Goal: Transaction & Acquisition: Purchase product/service

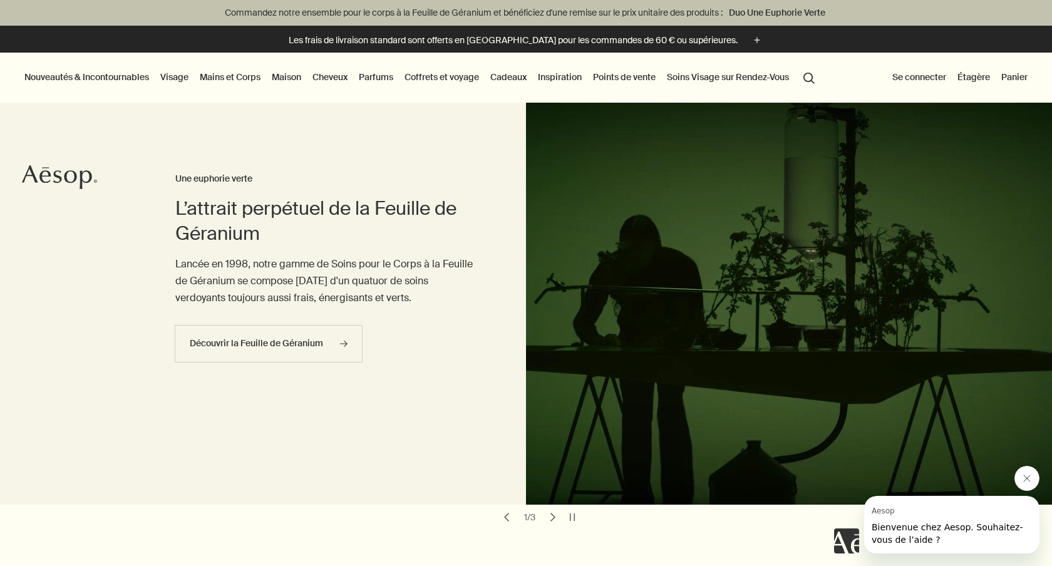
click at [244, 75] on link "Mains et Corps" at bounding box center [230, 77] width 66 height 16
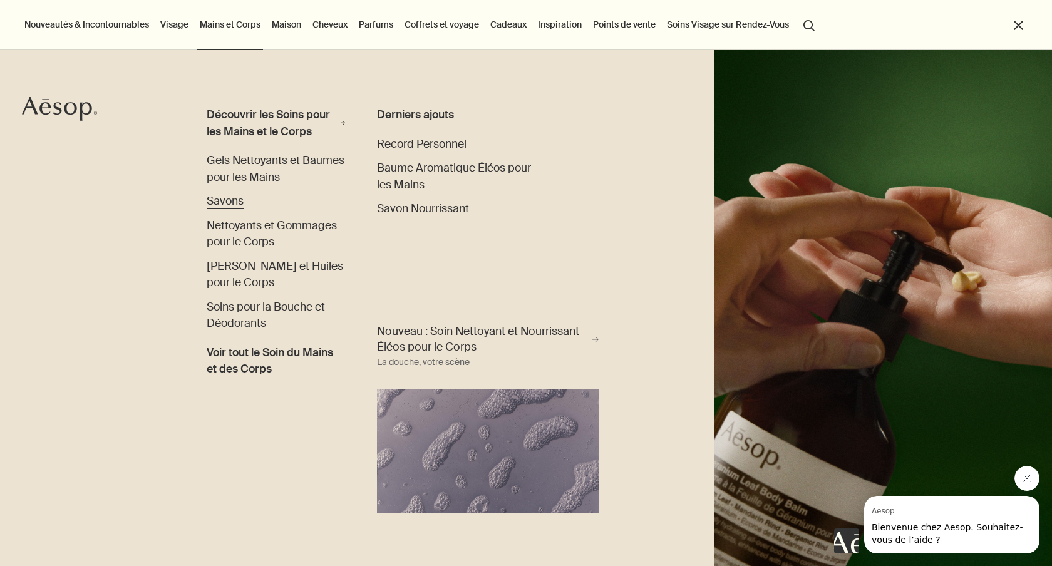
click at [237, 200] on span "Savons" at bounding box center [225, 201] width 37 height 14
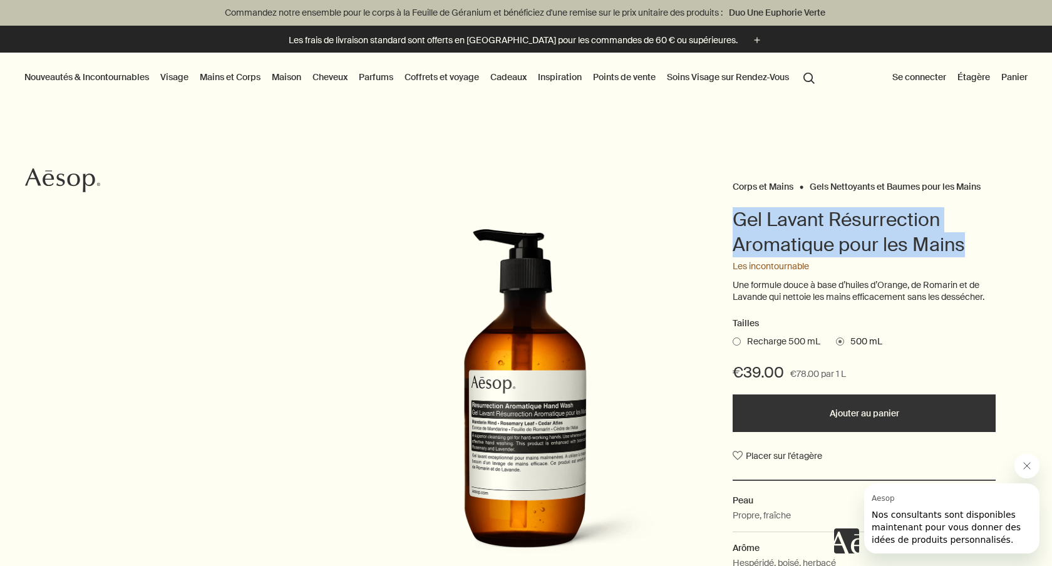
drag, startPoint x: 962, startPoint y: 247, endPoint x: 718, endPoint y: 219, distance: 245.9
click at [718, 219] on div "Corps et Mains Gels Nettoyants et Baumes pour les Mains Gel Lavant Résurrection…" at bounding box center [526, 407] width 1052 height 458
copy h1 "Gel Lavant Résurrection Aromatique pour les Mains"
click at [809, 76] on button "search Rechercher" at bounding box center [809, 77] width 23 height 24
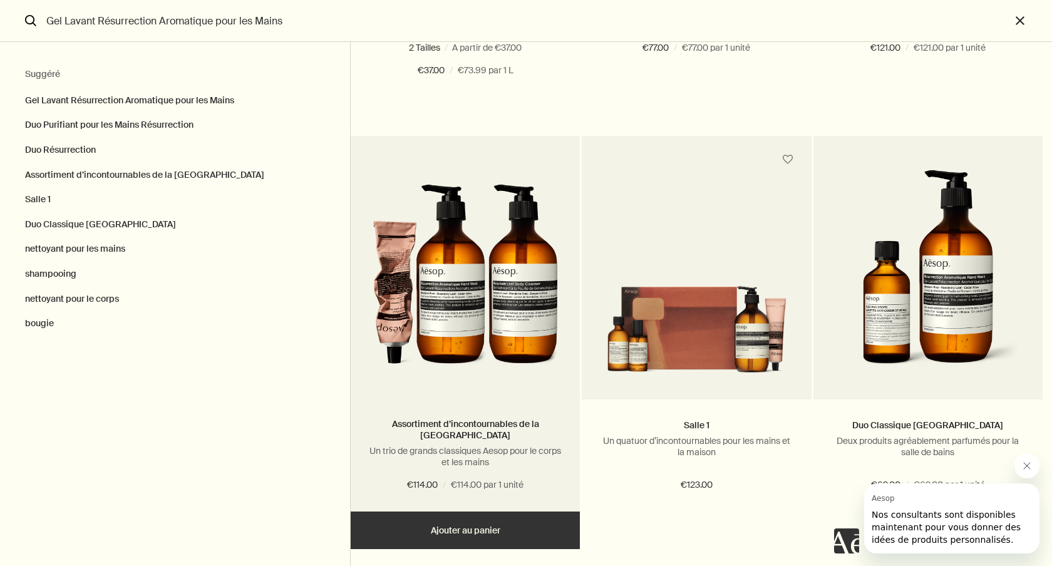
scroll to position [54, 0]
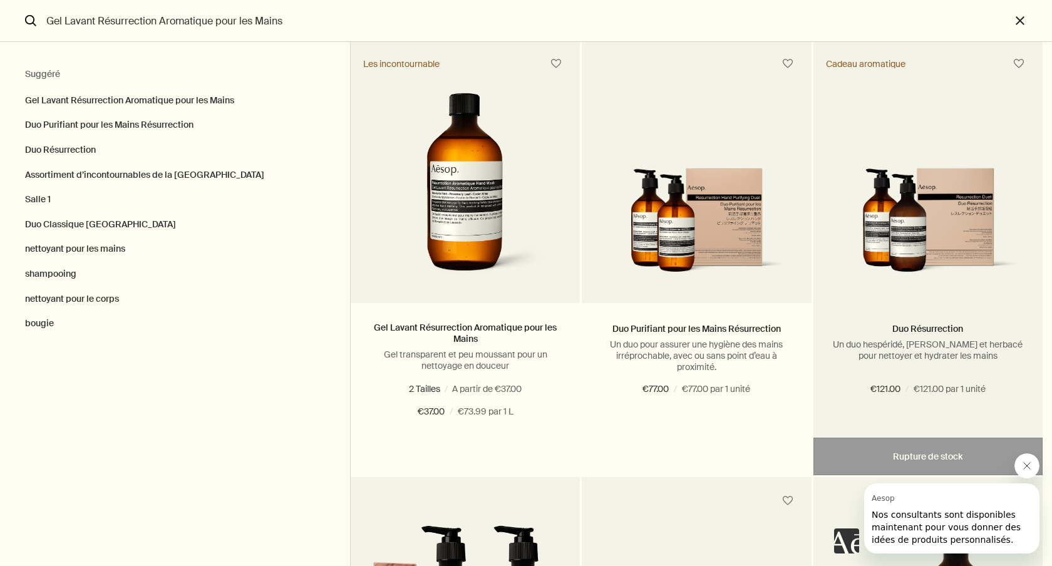
type input "Gel Lavant Résurrection Aromatique pour les Mains"
click at [953, 205] on img "Rechercher" at bounding box center [928, 226] width 192 height 117
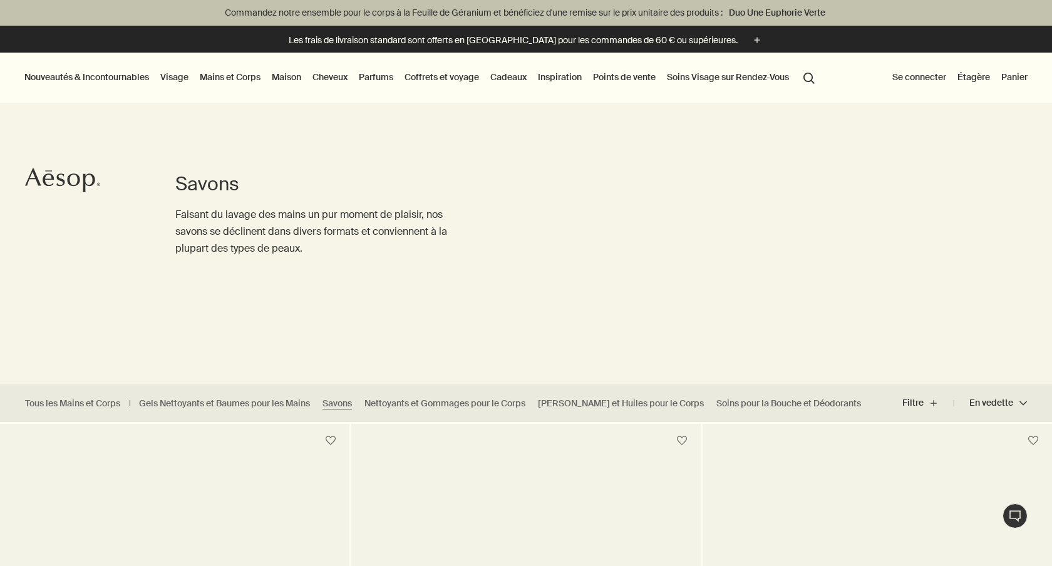
click at [217, 76] on link "Mains et Corps" at bounding box center [230, 77] width 66 height 16
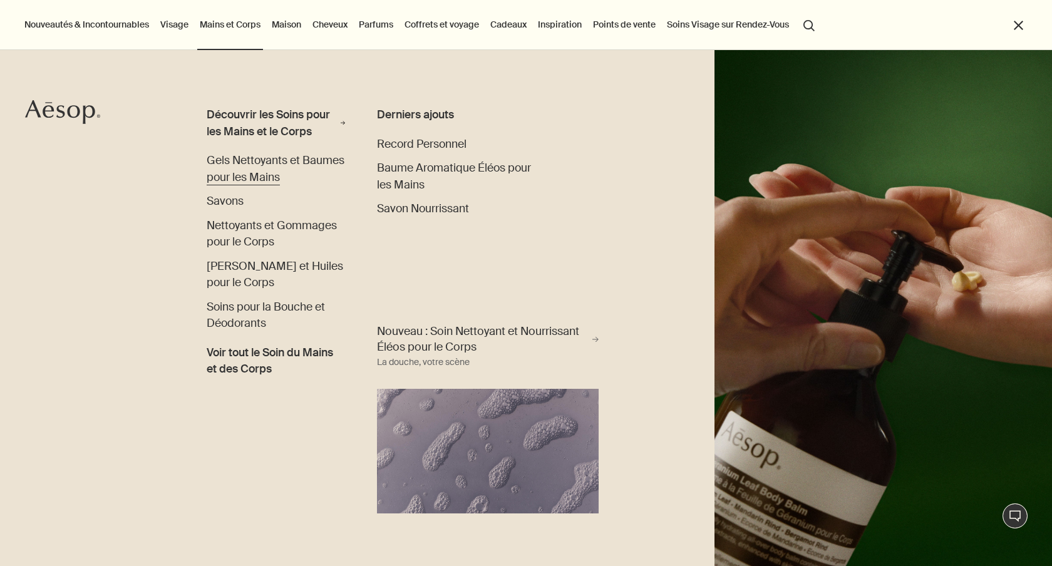
click at [257, 179] on span "Gels Nettoyants et Baumes pour les Mains" at bounding box center [276, 168] width 138 height 31
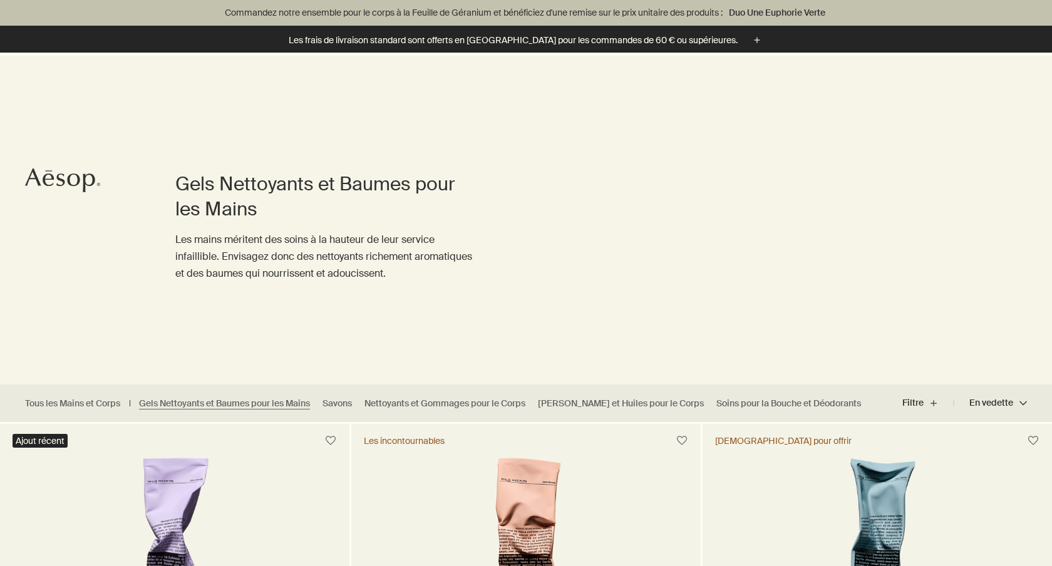
scroll to position [350, 0]
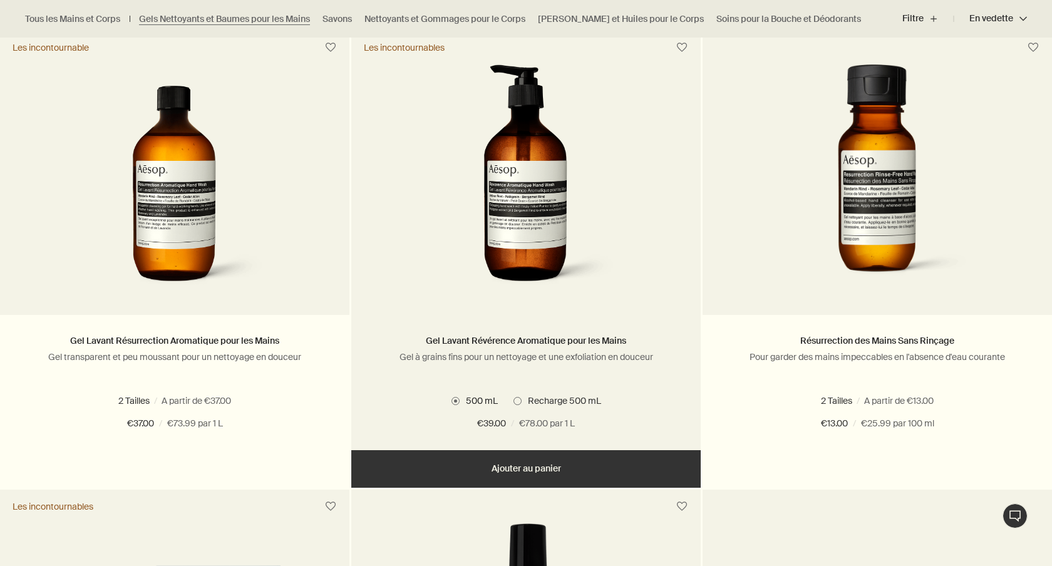
scroll to position [864, 0]
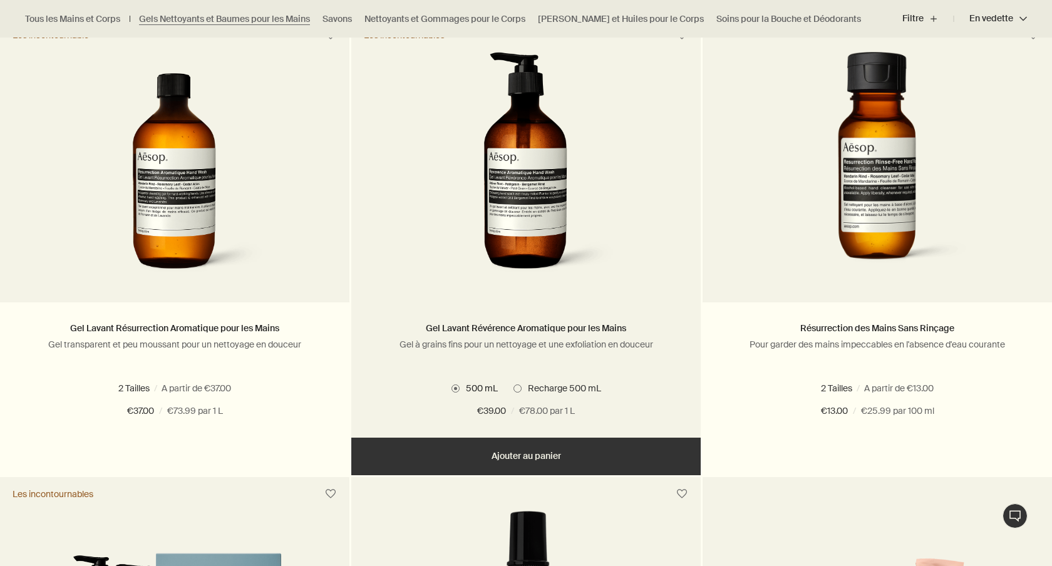
click at [518, 387] on span at bounding box center [518, 389] width 8 height 8
click at [452, 390] on span at bounding box center [456, 389] width 8 height 8
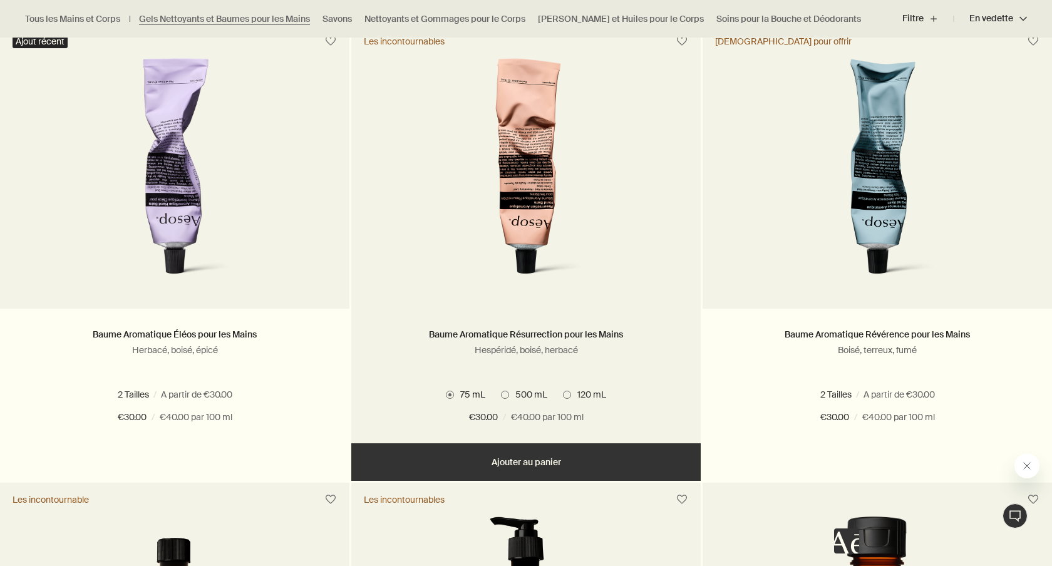
scroll to position [407, 0]
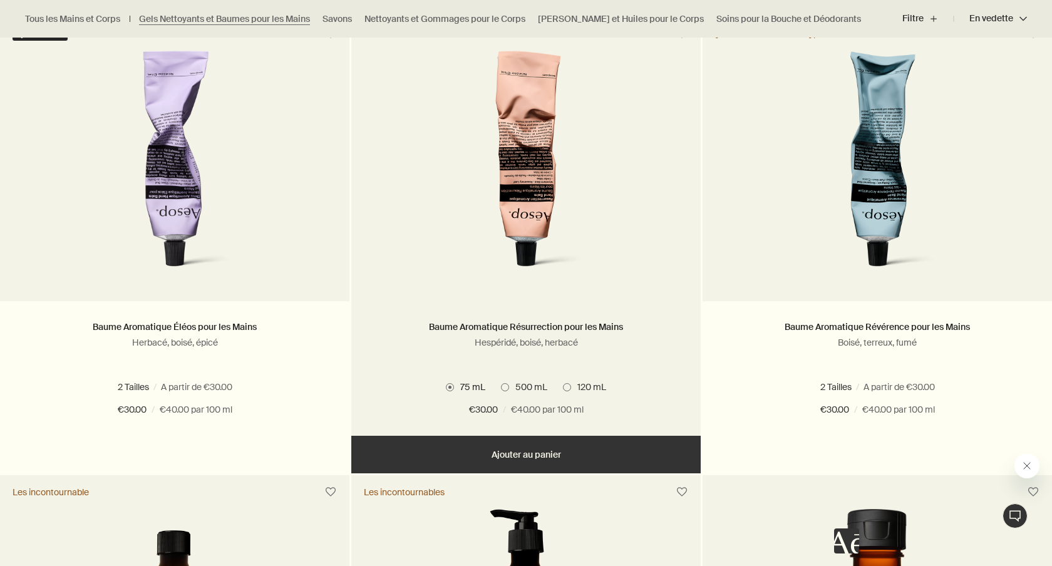
click at [516, 385] on span "500 mL" at bounding box center [528, 386] width 38 height 11
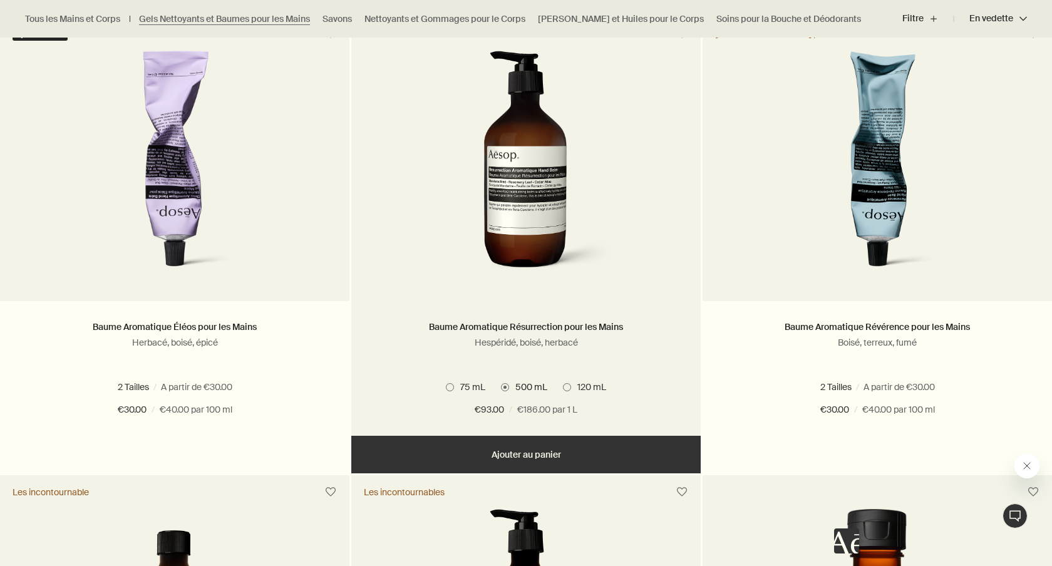
click at [578, 384] on span "120 mL" at bounding box center [588, 386] width 35 height 11
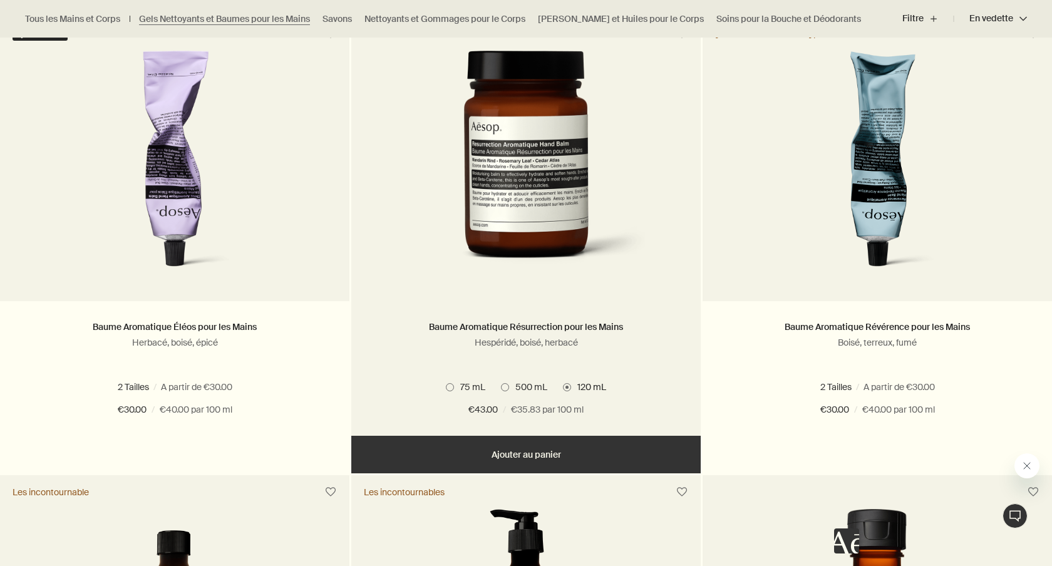
click at [533, 386] on span "500 mL" at bounding box center [528, 386] width 38 height 11
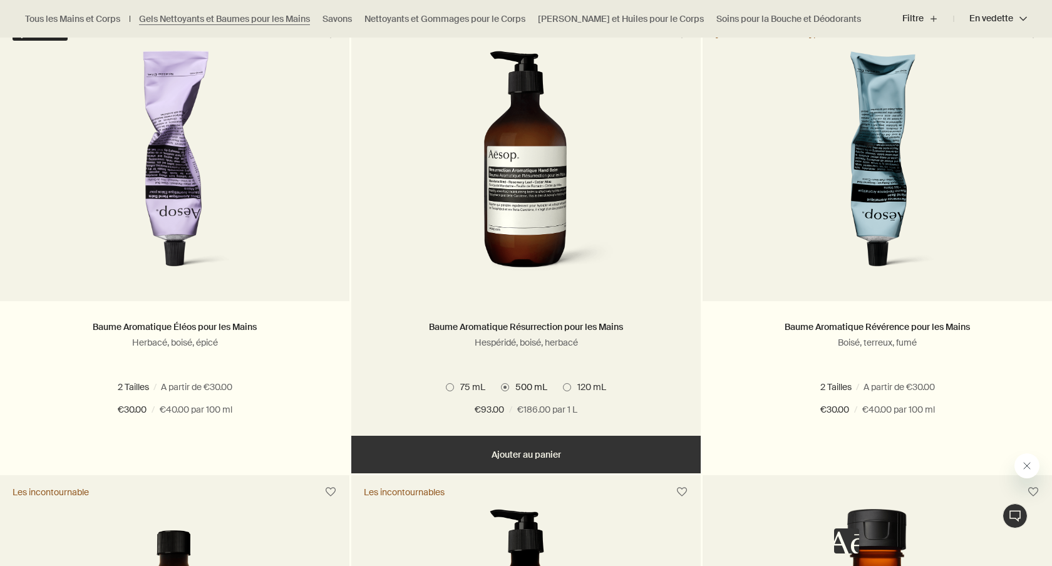
click at [587, 385] on span "120 mL" at bounding box center [588, 386] width 35 height 11
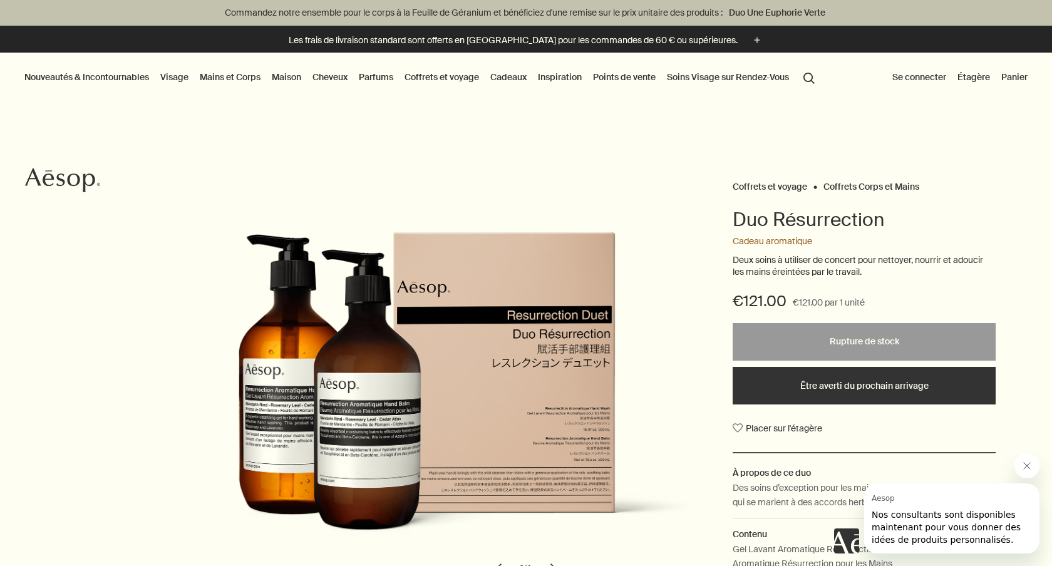
click at [100, 0] on html "Skip to main content Commandez notre ensemble pour le corps à la Feuille de Gér…" at bounding box center [526, 283] width 1052 height 566
